Goal: Find specific page/section: Find specific page/section

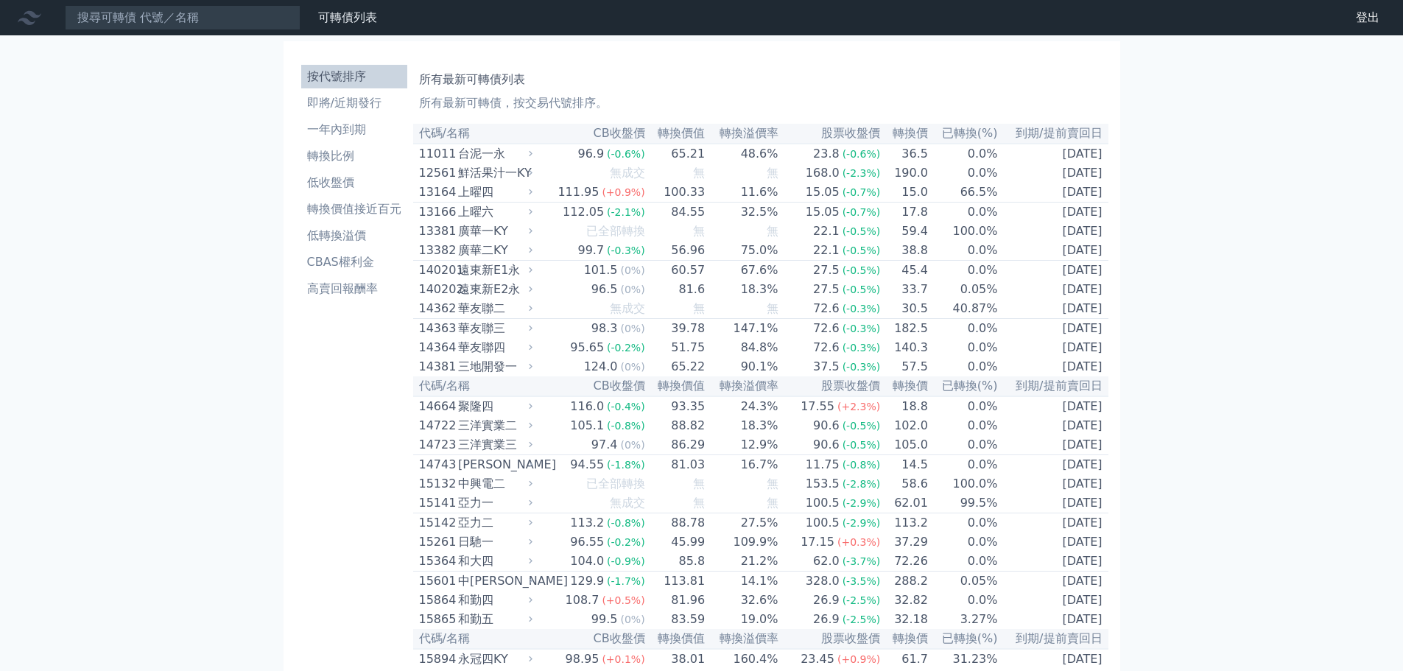
scroll to position [5450, 0]
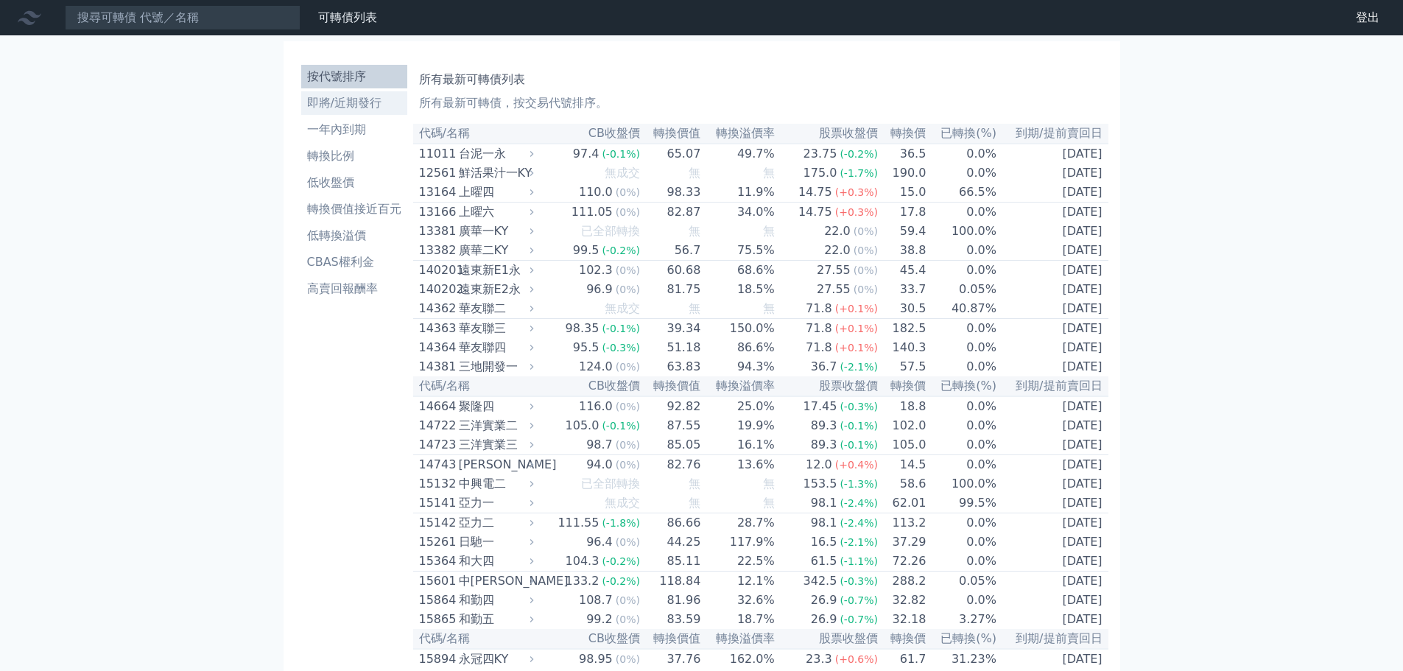
click at [353, 107] on li "即將/近期發行" at bounding box center [354, 103] width 106 height 18
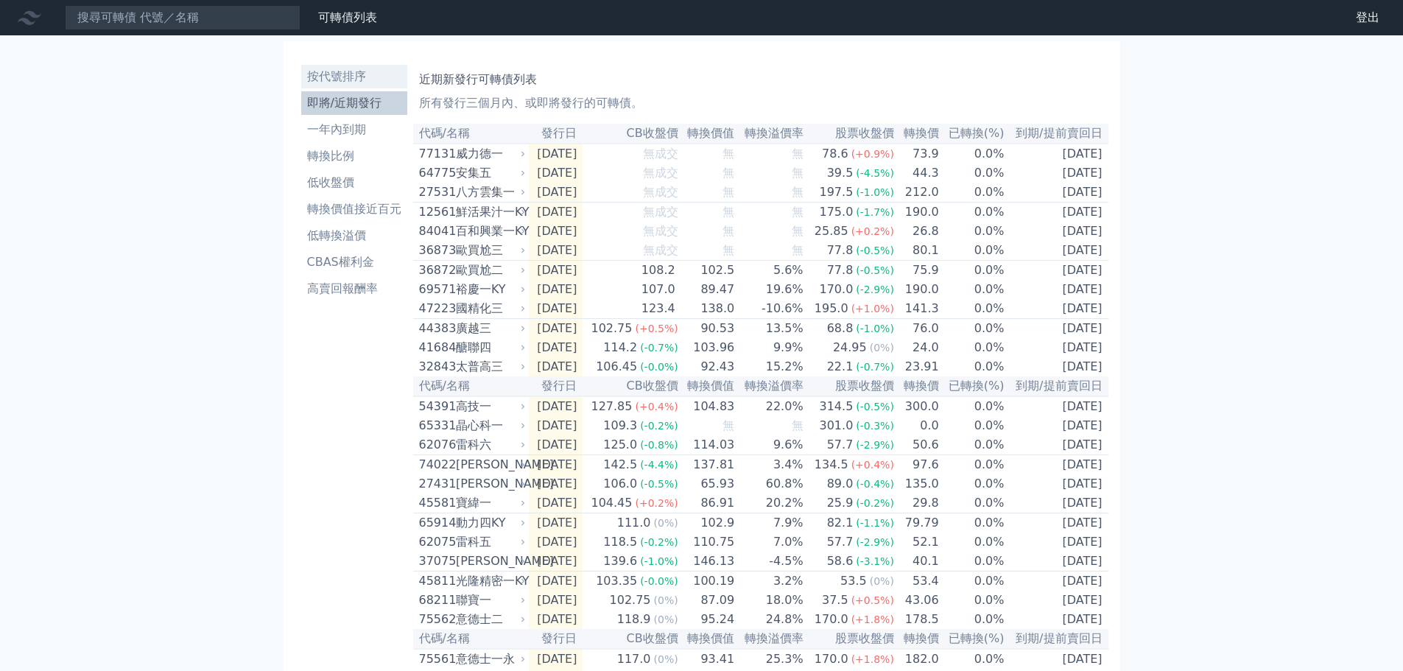
click at [343, 72] on li "按代號排序" at bounding box center [354, 77] width 106 height 18
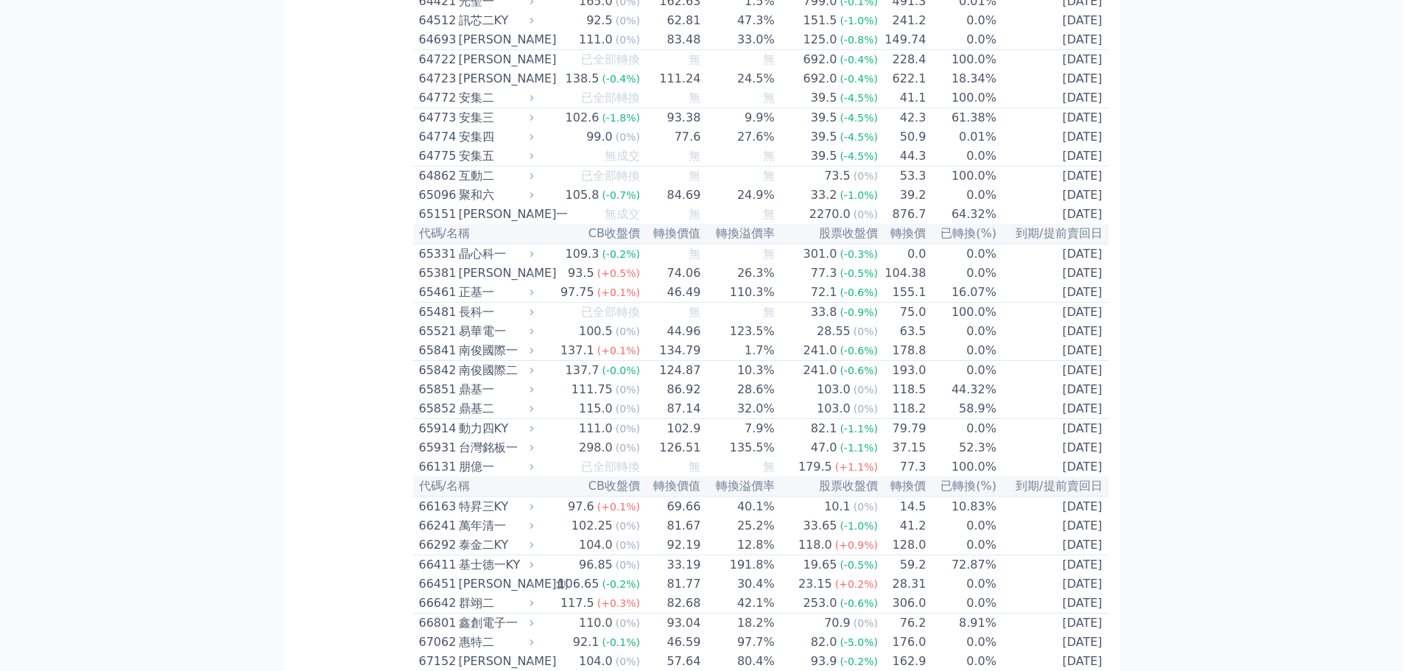
scroll to position [6227, 0]
